Goal: Task Accomplishment & Management: Manage account settings

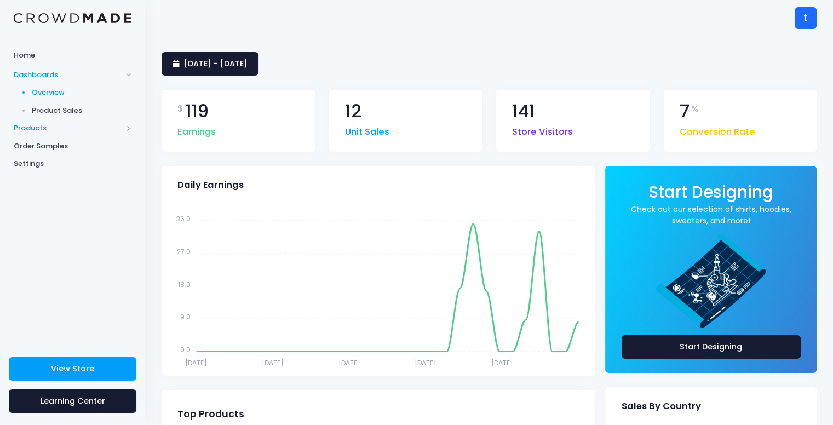
click at [83, 128] on span "Products" at bounding box center [68, 128] width 108 height 11
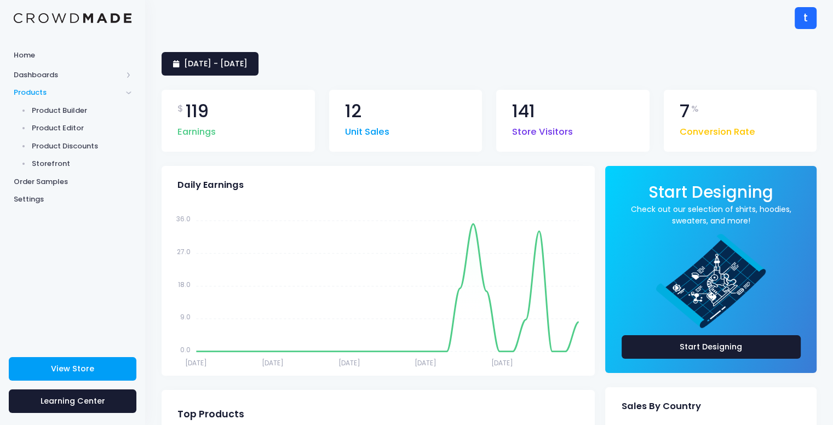
click at [96, 92] on span "Products" at bounding box center [68, 92] width 108 height 11
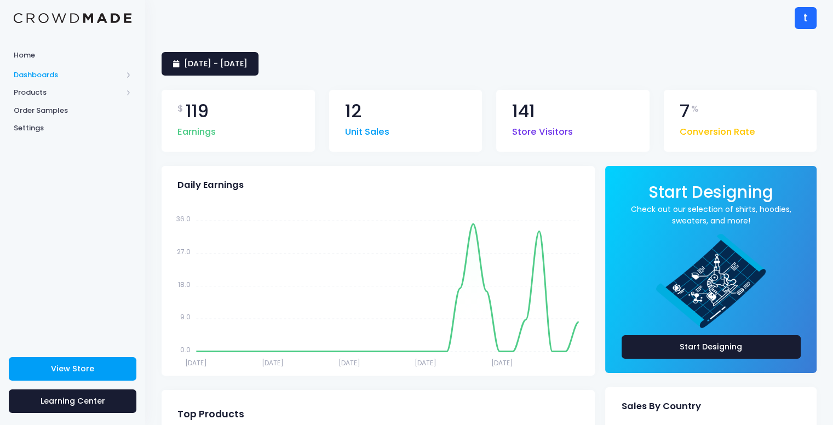
click at [95, 75] on span "Dashboards" at bounding box center [68, 75] width 108 height 11
click at [77, 108] on span "Product Sales" at bounding box center [82, 110] width 100 height 11
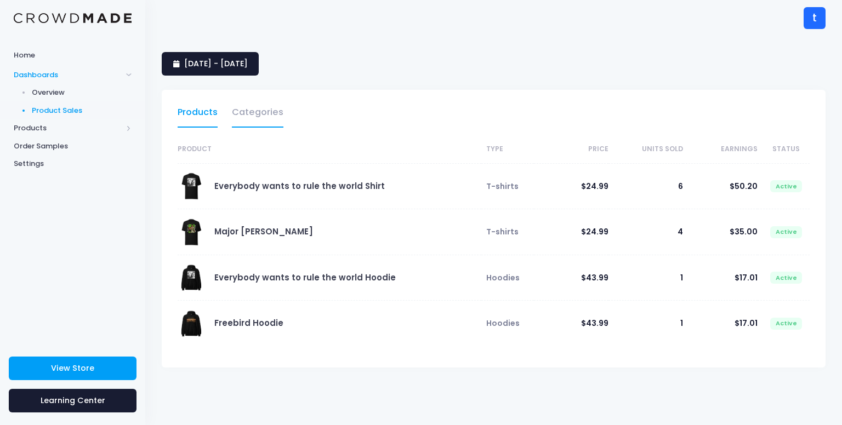
click at [251, 118] on link "Categories" at bounding box center [258, 114] width 52 height 25
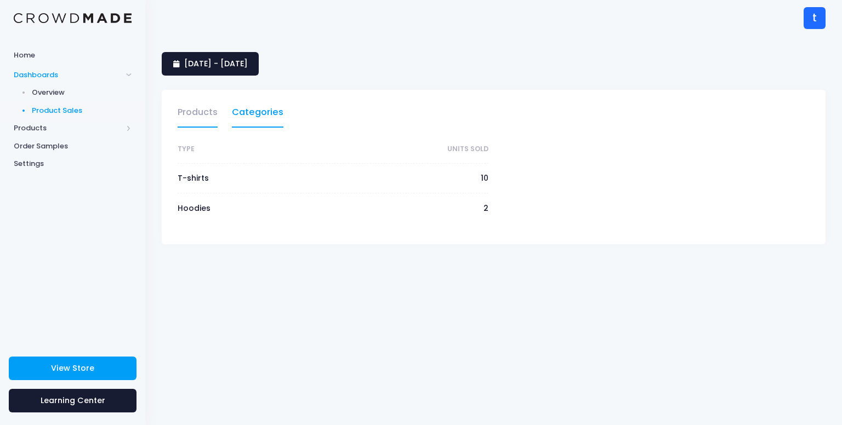
click at [198, 116] on link "Products" at bounding box center [198, 114] width 40 height 25
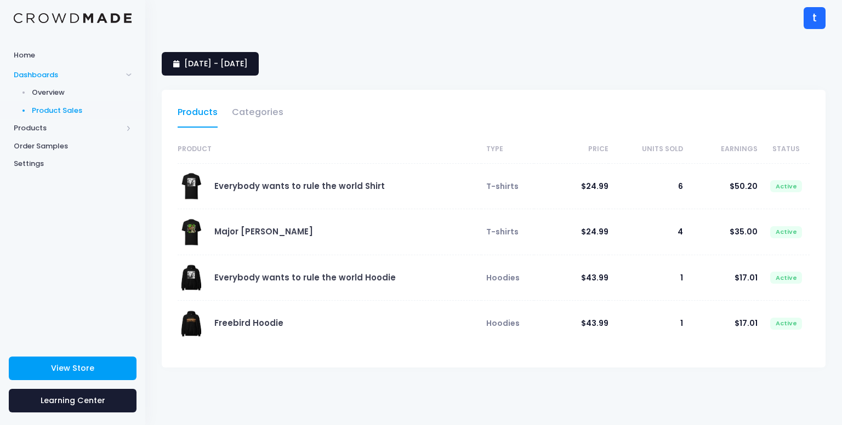
click at [231, 65] on span "[DATE] - [DATE]" at bounding box center [216, 63] width 64 height 11
click at [212, 68] on span "[DATE] - [DATE]" at bounding box center [216, 63] width 64 height 11
select select "25"
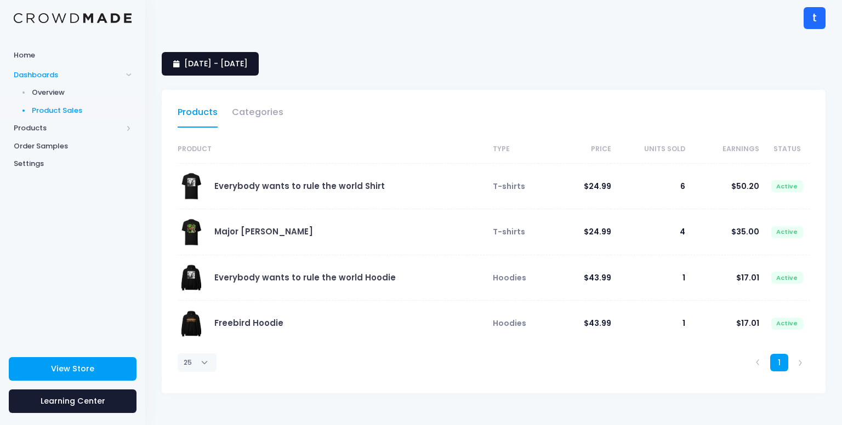
click at [216, 64] on span "[DATE] - [DATE]" at bounding box center [216, 63] width 64 height 11
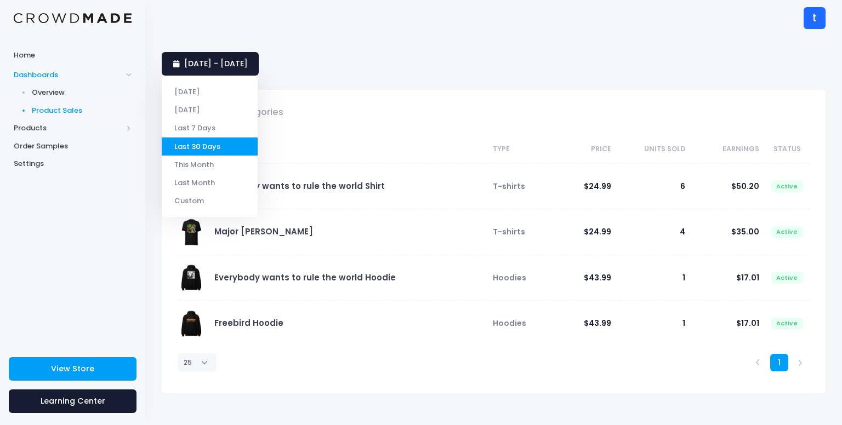
click at [369, 118] on div "Products Categories" at bounding box center [494, 112] width 664 height 45
